Goal: Task Accomplishment & Management: Manage account settings

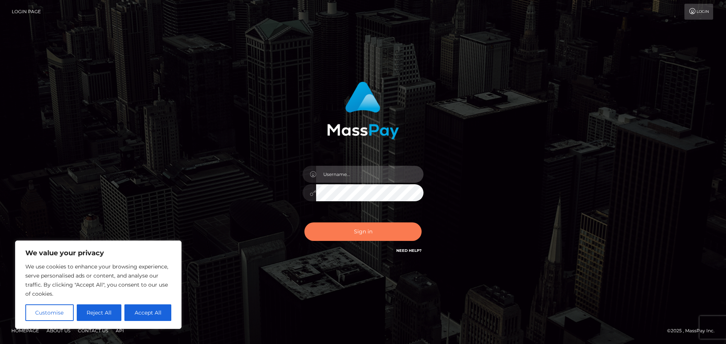
type input "[PERSON_NAME].rollacan"
click at [379, 238] on button "Sign in" at bounding box center [362, 232] width 117 height 19
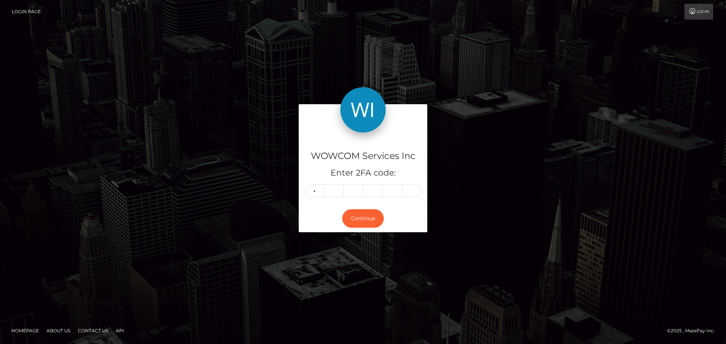
type input "6"
type input "2"
type input "6"
type input "2"
type input "1"
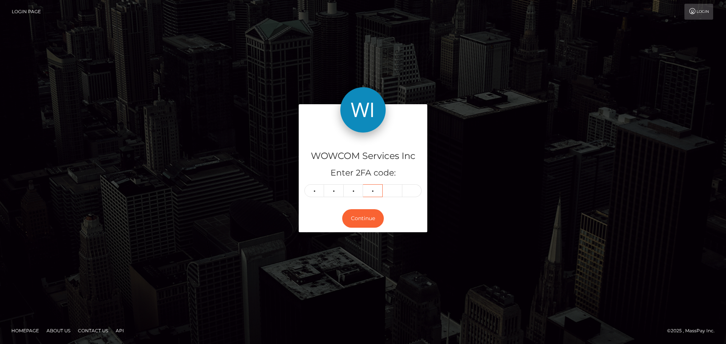
type input "9"
type input "1"
type input "3"
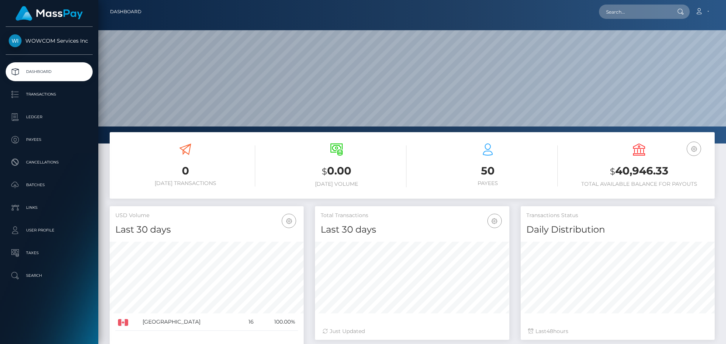
scroll to position [134, 194]
click at [705, 14] on link "Account" at bounding box center [701, 12] width 22 height 16
click at [686, 47] on link "Logout" at bounding box center [683, 49] width 60 height 14
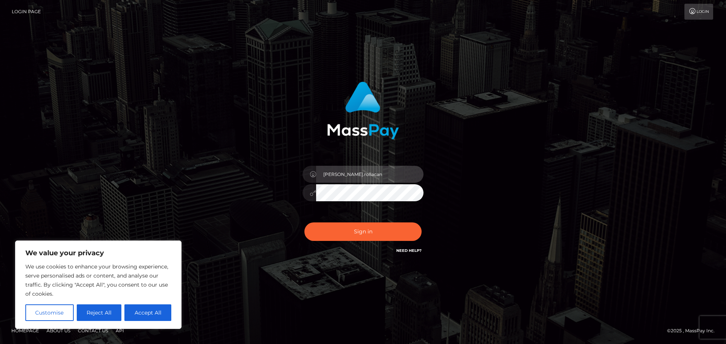
click at [381, 170] on input "Victor.rollacan" at bounding box center [369, 174] width 107 height 17
type input "Victor.wowcan2"
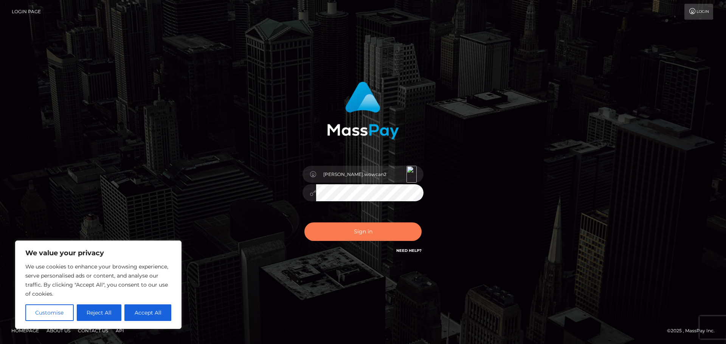
click at [379, 234] on button "Sign in" at bounding box center [362, 232] width 117 height 19
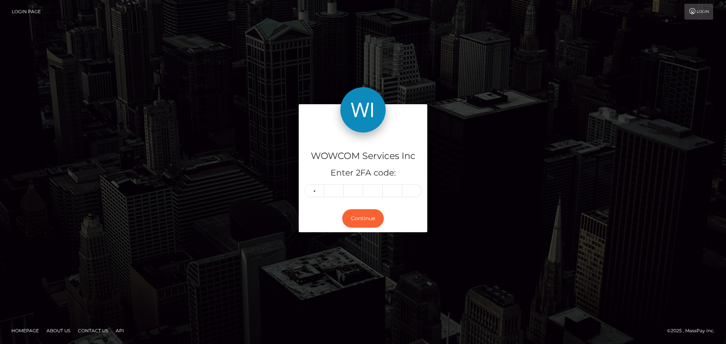
type input "8"
type input "1"
type input "8"
type input "6"
type input "0"
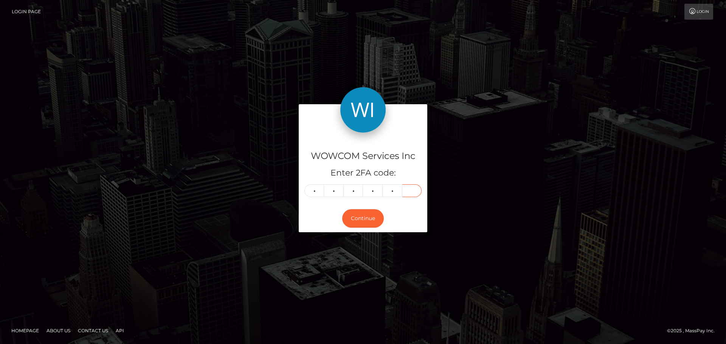
type input "8"
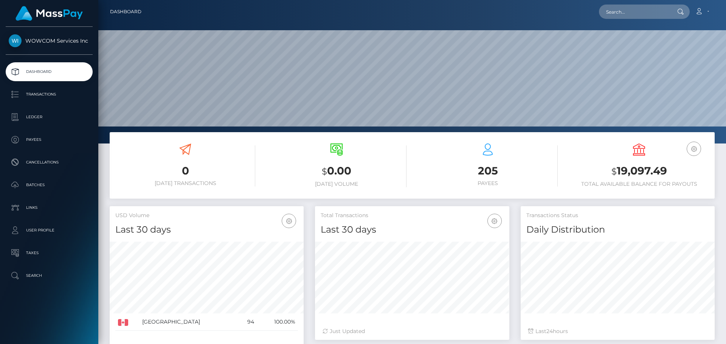
scroll to position [134, 194]
click at [635, 178] on h3 "$ 19,097.49" at bounding box center [639, 171] width 140 height 15
copy h3 "19,097.49"
